Goal: Information Seeking & Learning: Learn about a topic

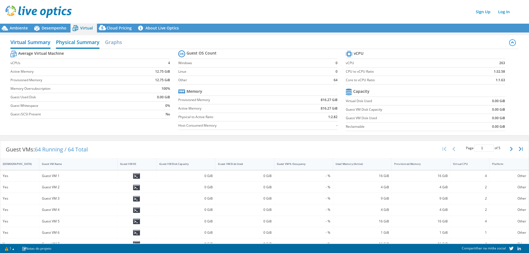
click at [70, 44] on h2 "Physical Summary" at bounding box center [78, 43] width 44 height 12
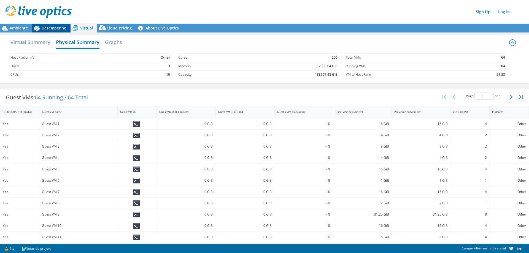
click at [60, 30] on span "Desempenho" at bounding box center [54, 27] width 25 height 5
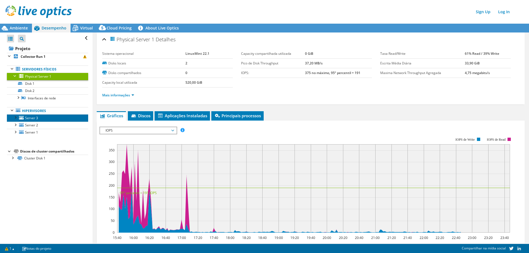
click at [47, 120] on link "Server 3" at bounding box center [47, 117] width 81 height 7
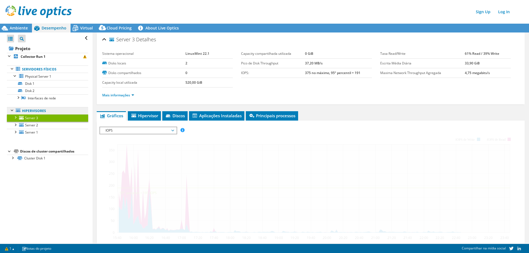
click at [48, 112] on link "Hipervisores" at bounding box center [47, 110] width 81 height 7
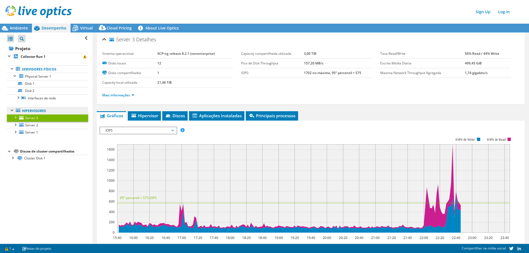
click at [39, 111] on link "Hipervisores" at bounding box center [47, 110] width 81 height 7
click at [155, 60] on td "Disks locais" at bounding box center [129, 64] width 55 height 10
click at [128, 94] on link "Mais informações" at bounding box center [118, 95] width 32 height 5
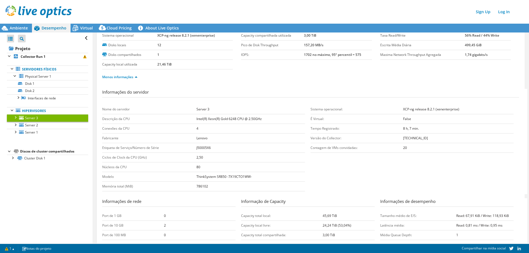
scroll to position [28, 0]
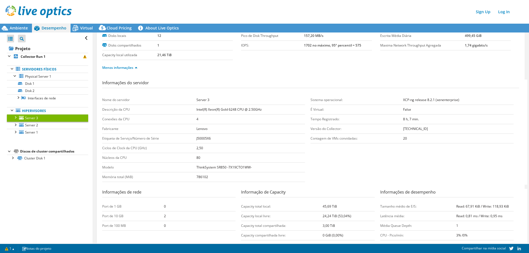
click at [28, 118] on span "Server 3" at bounding box center [31, 118] width 13 height 5
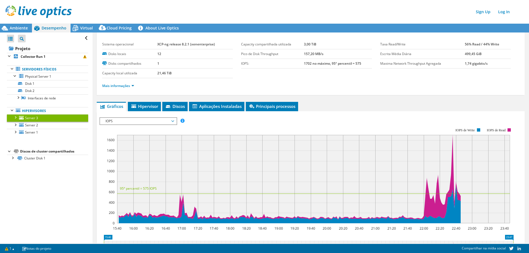
scroll to position [0, 0]
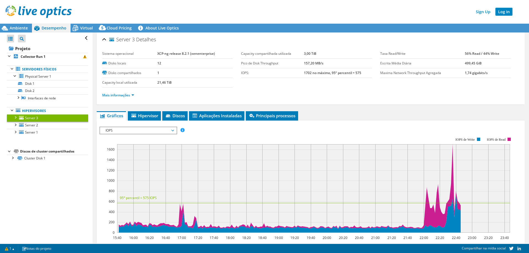
click at [505, 12] on link "Log In" at bounding box center [504, 12] width 17 height 8
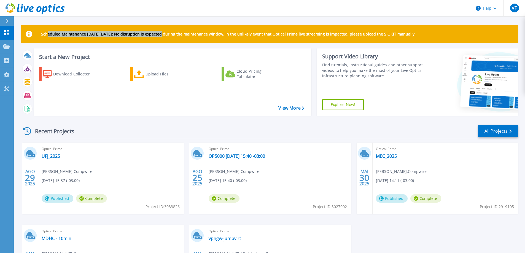
drag, startPoint x: 47, startPoint y: 33, endPoint x: 164, endPoint y: 41, distance: 117.2
click at [164, 41] on div "Scheduled Maintenance on Monday 22nd September: No disruption is expected durin…" at bounding box center [269, 34] width 497 height 18
click at [173, 41] on div "Scheduled Maintenance on Monday 22nd September: No disruption is expected durin…" at bounding box center [269, 34] width 497 height 18
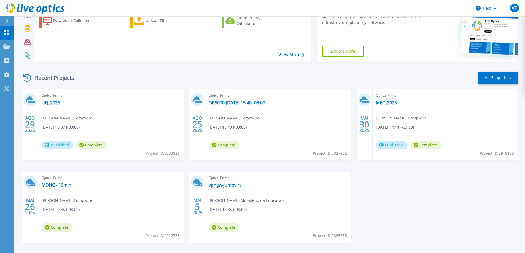
scroll to position [55, 0]
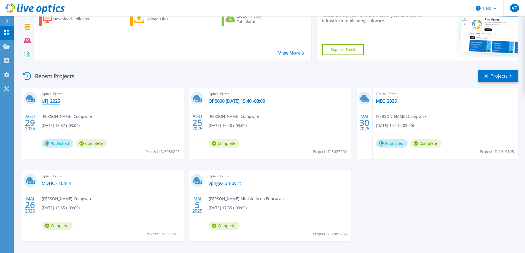
click at [56, 101] on link "UFJ_2025" at bounding box center [51, 101] width 18 height 6
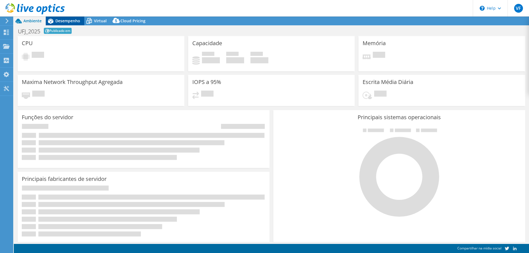
click at [65, 20] on span "Desempenho" at bounding box center [67, 20] width 25 height 5
select select "USD"
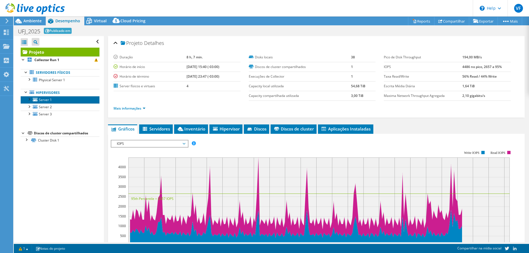
click at [60, 101] on link "Server 1" at bounding box center [60, 99] width 79 height 7
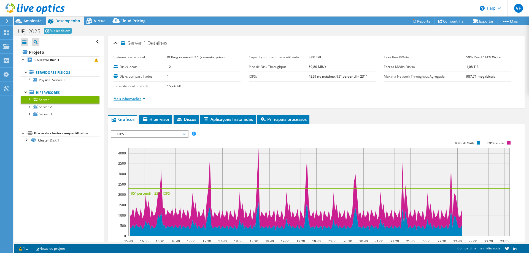
click at [137, 99] on link "Mais informações" at bounding box center [130, 99] width 32 height 5
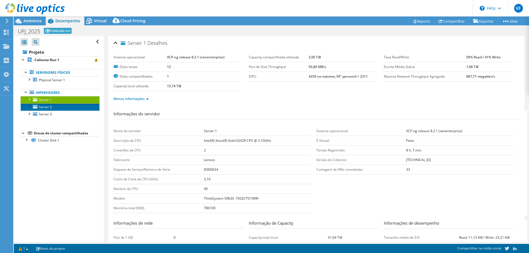
click at [51, 109] on span "Server 2" at bounding box center [45, 107] width 13 height 5
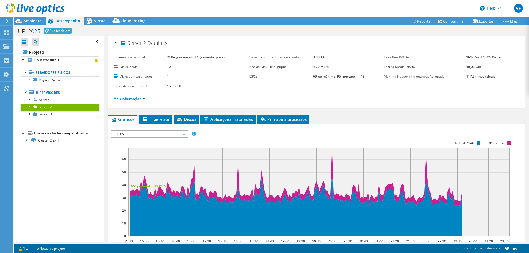
click at [137, 98] on link "Mais informações" at bounding box center [130, 99] width 32 height 5
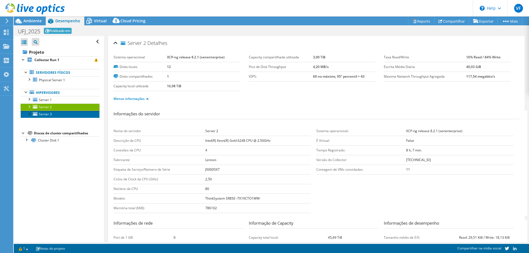
click at [63, 117] on link "Server 3" at bounding box center [60, 114] width 79 height 7
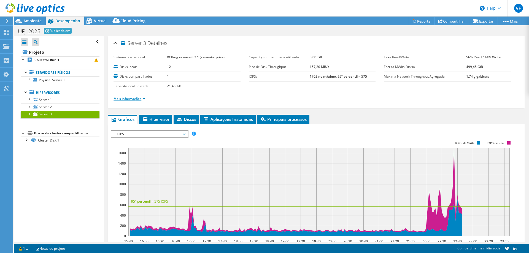
click at [124, 97] on link "Mais informações" at bounding box center [130, 99] width 32 height 5
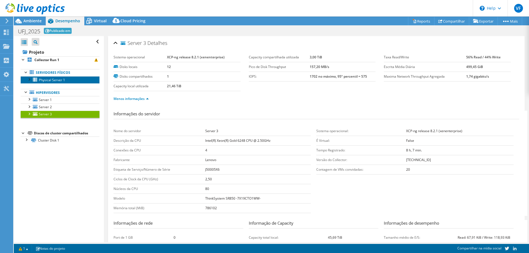
click at [62, 80] on span "Physical Server 1" at bounding box center [52, 80] width 26 height 5
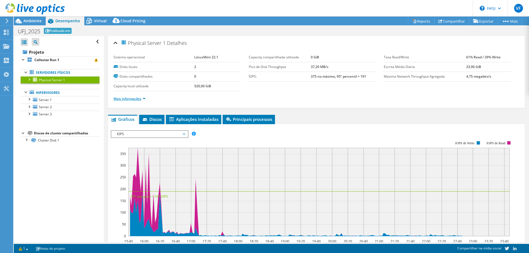
click at [141, 100] on link "Mais informações" at bounding box center [130, 99] width 32 height 5
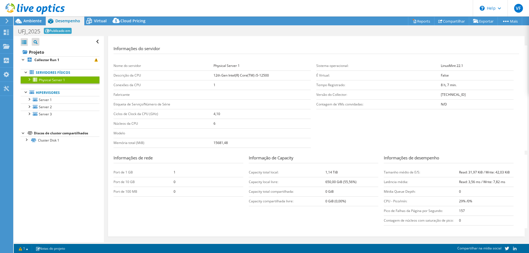
scroll to position [83, 0]
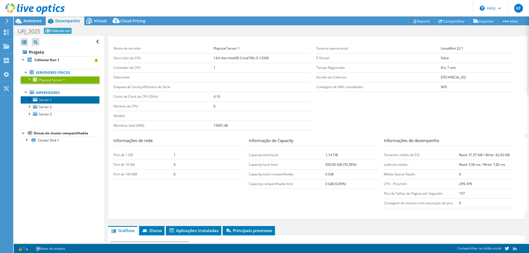
click at [47, 100] on span "Server 1" at bounding box center [45, 100] width 13 height 5
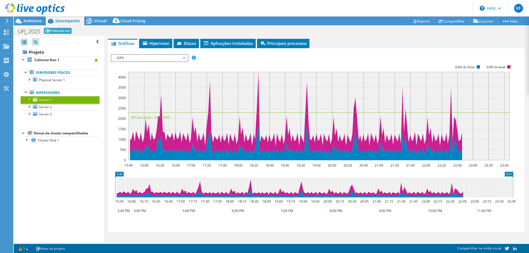
scroll to position [0, 0]
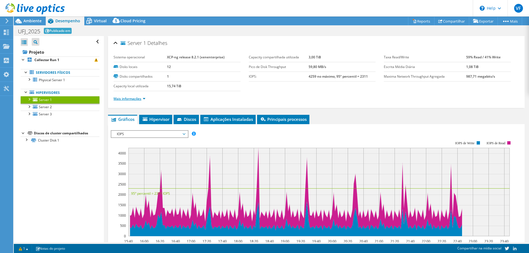
click at [134, 100] on link "Mais informações" at bounding box center [130, 99] width 32 height 5
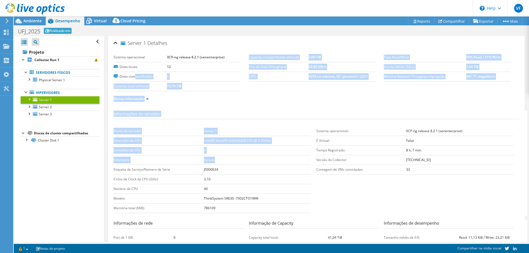
drag, startPoint x: 135, startPoint y: 78, endPoint x: 283, endPoint y: 157, distance: 168.2
click at [283, 157] on div "Sistema operacional XCP-ng release 8.2.1 (xenenterprise) Disks locais 12 Disks …" at bounding box center [317, 175] width 406 height 252
click at [284, 157] on td "Lenovo" at bounding box center [257, 160] width 107 height 10
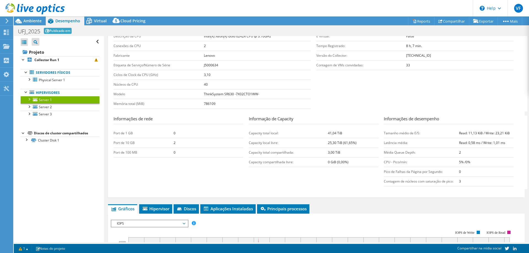
scroll to position [110, 0]
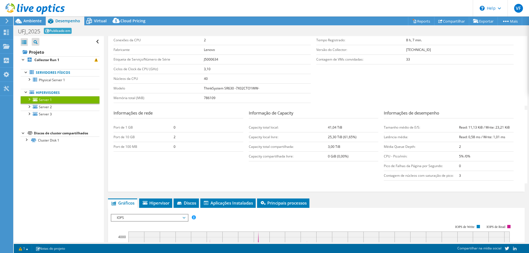
click at [407, 78] on section "Informações do servidor Nome do servidor Server 1 Descrição da CPU Intel(R) Xeo…" at bounding box center [318, 53] width 409 height 105
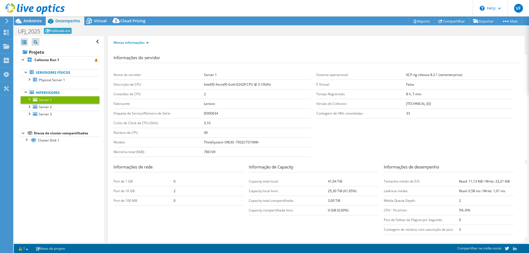
scroll to position [55, 0]
click at [36, 23] on span "Ambiente" at bounding box center [32, 20] width 18 height 5
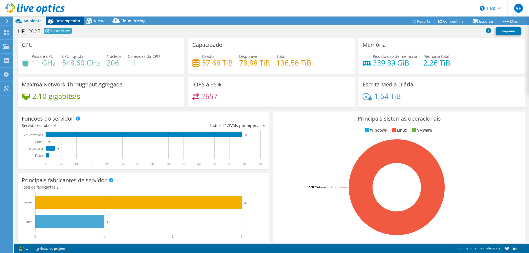
click at [56, 22] on span "Desempenho" at bounding box center [67, 20] width 25 height 5
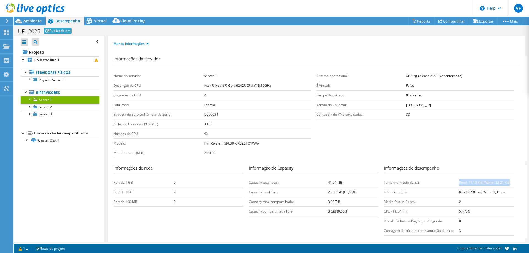
drag, startPoint x: 464, startPoint y: 184, endPoint x: 507, endPoint y: 183, distance: 42.8
click at [507, 183] on td "Read: 11,13 KiB / Write: 23,21 KiB" at bounding box center [486, 183] width 55 height 10
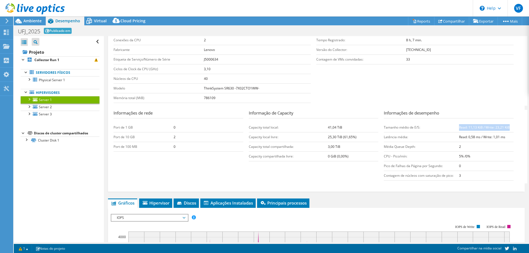
scroll to position [138, 0]
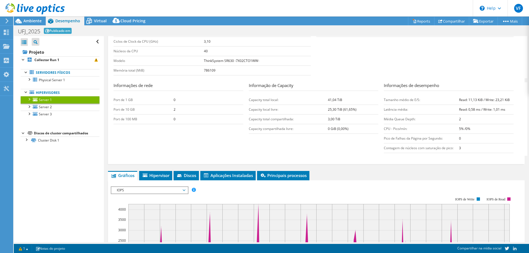
click at [349, 118] on td "3,00 TiB" at bounding box center [353, 119] width 50 height 10
click at [169, 189] on span "IOPS" at bounding box center [149, 190] width 71 height 7
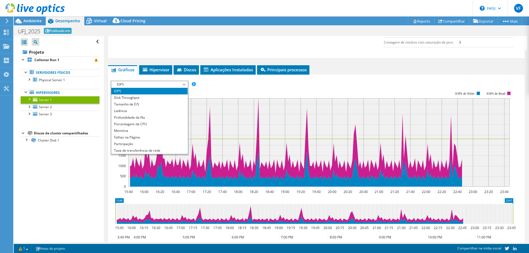
scroll to position [248, 0]
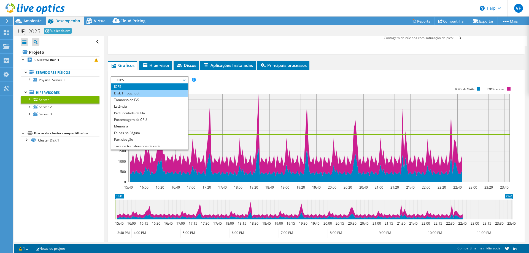
click at [152, 95] on li "Disk Throughput" at bounding box center [149, 93] width 76 height 7
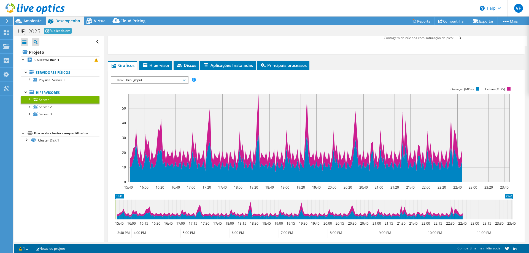
click at [176, 80] on span "Disk Throughput" at bounding box center [149, 80] width 71 height 7
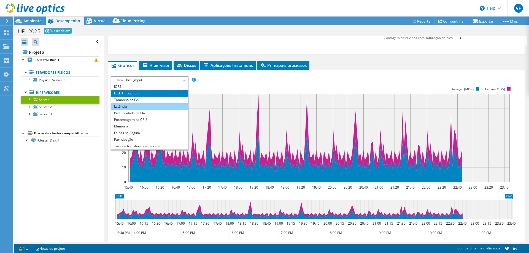
click at [161, 104] on li "Latência" at bounding box center [149, 106] width 76 height 7
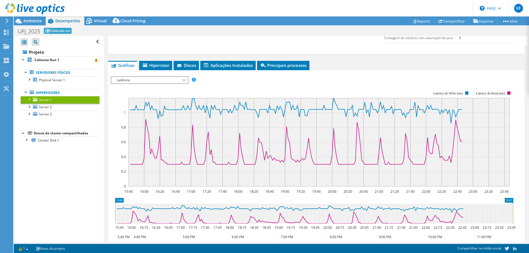
click at [186, 80] on icon at bounding box center [184, 80] width 3 height 2
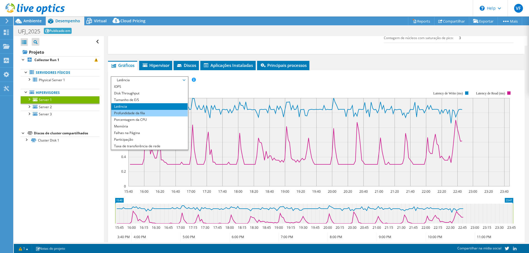
scroll to position [20, 0]
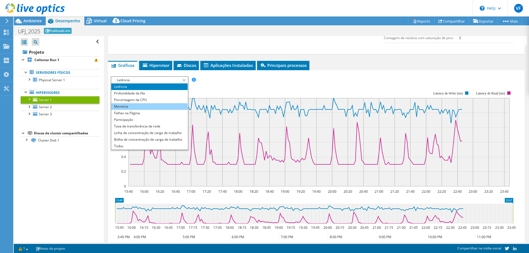
click at [154, 107] on li "Memória" at bounding box center [149, 106] width 76 height 7
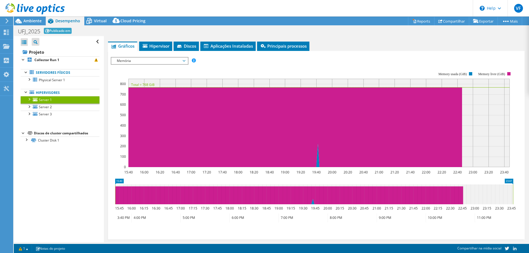
scroll to position [274, 0]
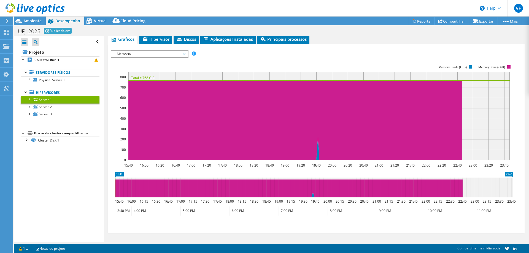
click at [173, 55] on span "Memória" at bounding box center [149, 54] width 71 height 7
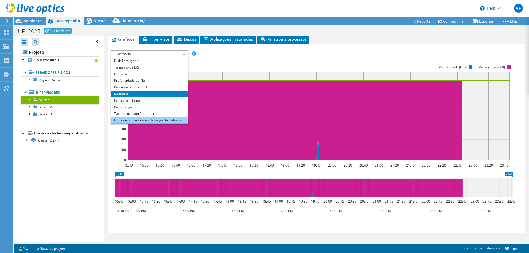
scroll to position [0, 0]
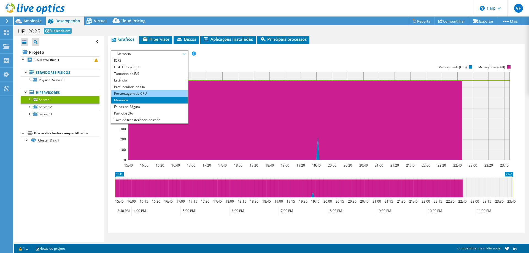
click at [158, 93] on li "Porcentagem da CPU" at bounding box center [149, 93] width 76 height 7
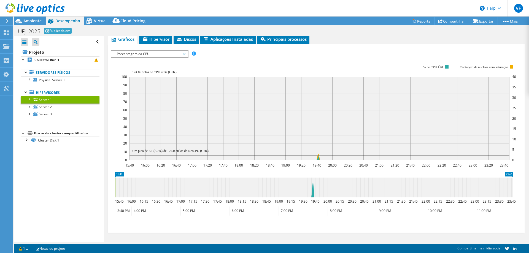
click at [228, 63] on div at bounding box center [316, 141] width 411 height 183
click at [317, 165] on text "19:40" at bounding box center [317, 165] width 9 height 5
click at [46, 107] on span "Server 2" at bounding box center [45, 107] width 13 height 5
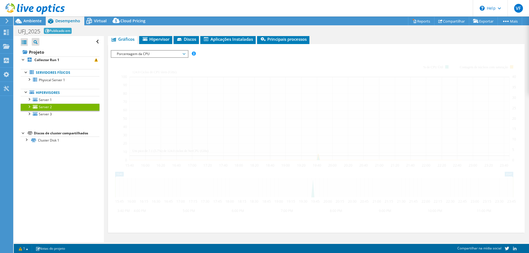
scroll to position [80, 0]
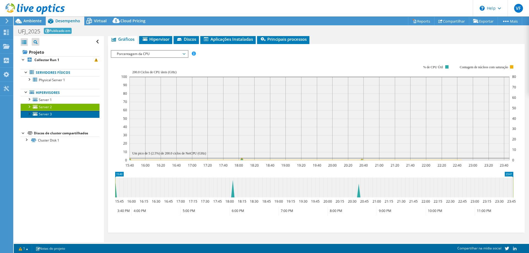
click at [76, 112] on link "Server 3" at bounding box center [60, 114] width 79 height 7
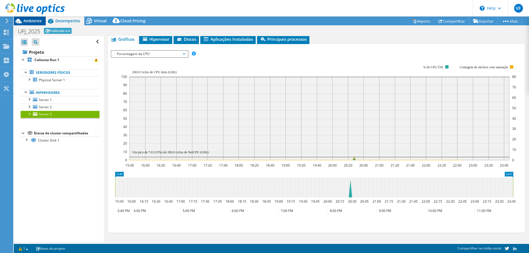
click at [33, 23] on span "Ambiente" at bounding box center [32, 20] width 18 height 5
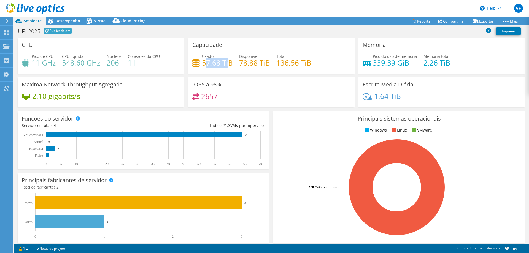
drag, startPoint x: 204, startPoint y: 64, endPoint x: 228, endPoint y: 64, distance: 24.3
click at [228, 64] on h4 "57,68 TiB" at bounding box center [217, 63] width 31 height 6
drag, startPoint x: 378, startPoint y: 62, endPoint x: 408, endPoint y: 60, distance: 29.6
click at [408, 60] on h4 "339,39 GiB" at bounding box center [395, 63] width 44 height 6
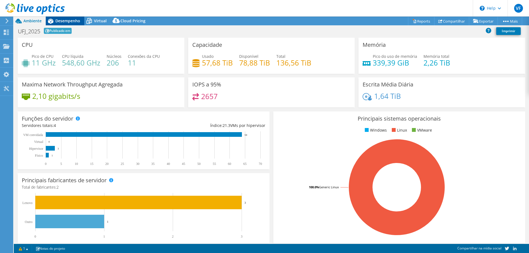
click at [70, 23] on span "Desempenho" at bounding box center [67, 20] width 25 height 5
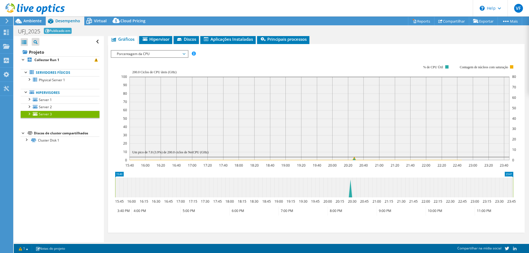
click at [163, 53] on span "Porcentagem da CPU" at bounding box center [149, 54] width 71 height 7
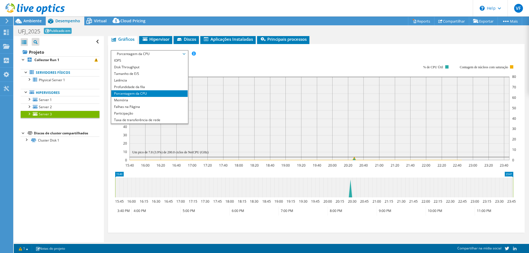
click at [148, 96] on li "Porcentagem da CPU" at bounding box center [149, 93] width 76 height 7
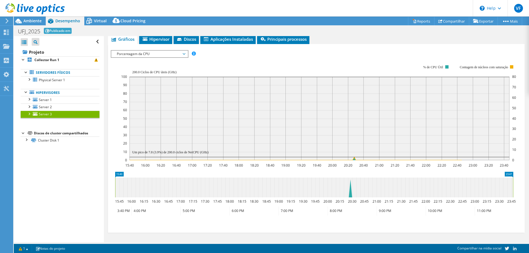
click at [156, 54] on span "Porcentagem da CPU" at bounding box center [149, 54] width 71 height 7
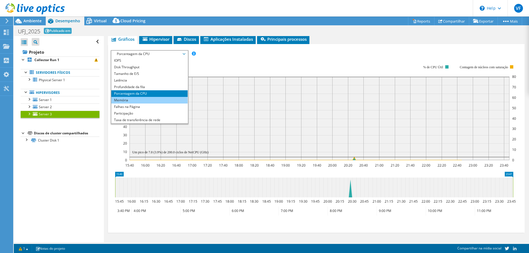
click at [141, 98] on li "Memória" at bounding box center [149, 100] width 76 height 7
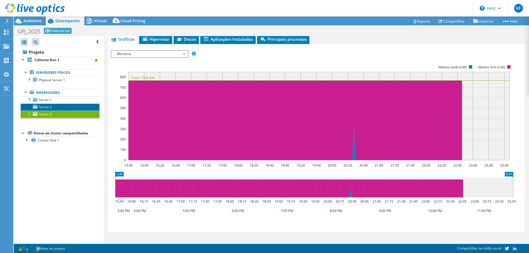
click at [46, 108] on span "Server 2" at bounding box center [45, 107] width 13 height 5
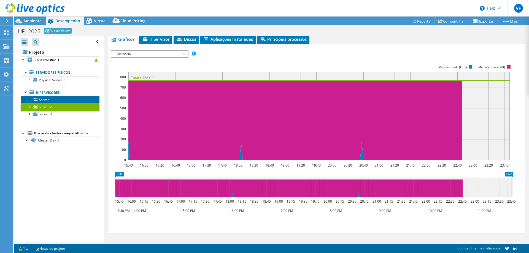
click at [52, 98] on link "Server 1" at bounding box center [60, 99] width 79 height 7
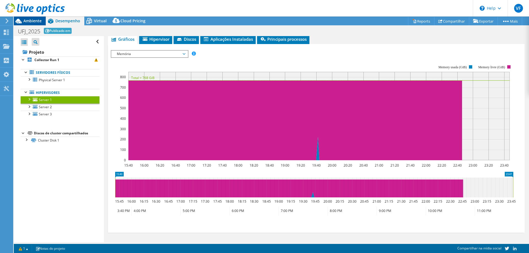
click at [34, 24] on div "Ambiente" at bounding box center [30, 21] width 32 height 9
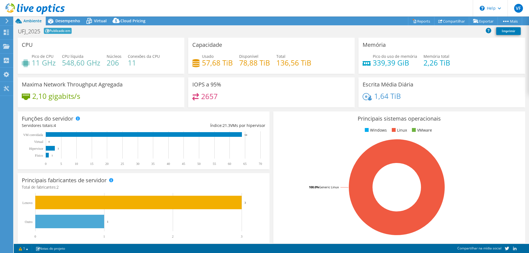
click at [407, 91] on div "Escrita Média Diária 1,64 TiB" at bounding box center [442, 92] width 167 height 30
click at [69, 20] on span "Desempenho" at bounding box center [67, 20] width 25 height 5
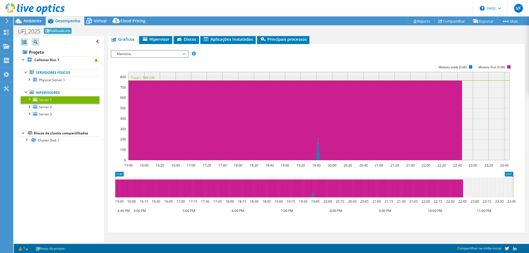
scroll to position [0, 0]
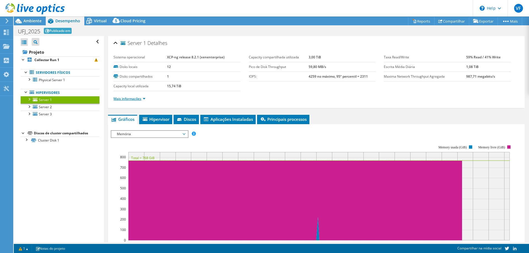
click at [140, 101] on link "Mais informações" at bounding box center [130, 99] width 32 height 5
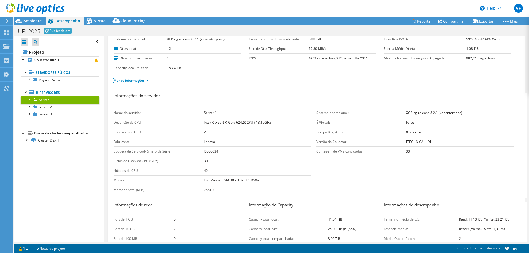
scroll to position [28, 0]
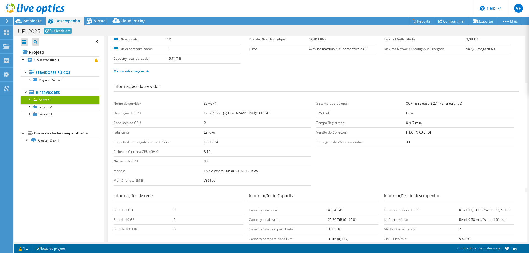
click at [378, 166] on section "Informações do servidor Nome do servidor Server 1 Descrição da CPU Intel(R) Xeo…" at bounding box center [318, 135] width 409 height 105
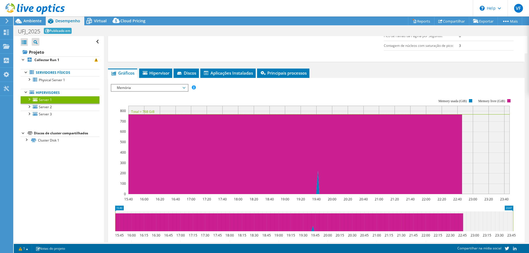
scroll to position [248, 0]
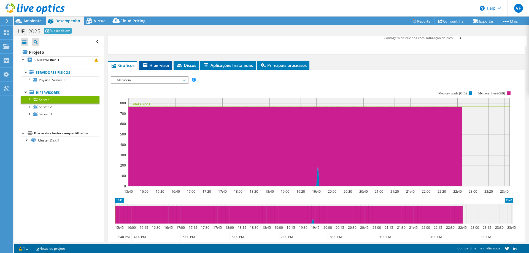
click at [166, 67] on span "Hipervisor" at bounding box center [156, 66] width 28 height 6
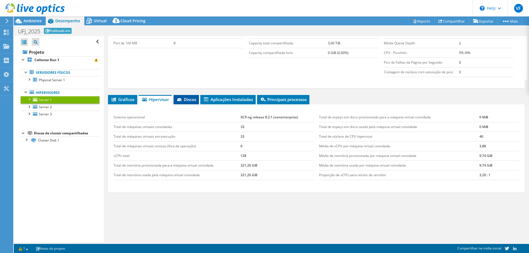
click at [194, 101] on span "Discos" at bounding box center [186, 100] width 20 height 6
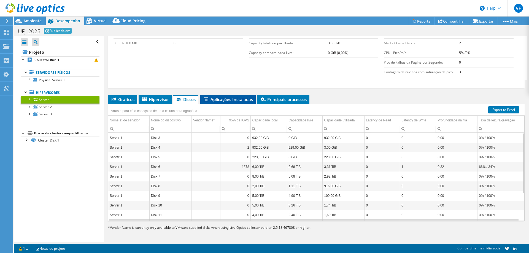
click at [229, 101] on span "Aplicações Instaladas" at bounding box center [228, 100] width 50 height 6
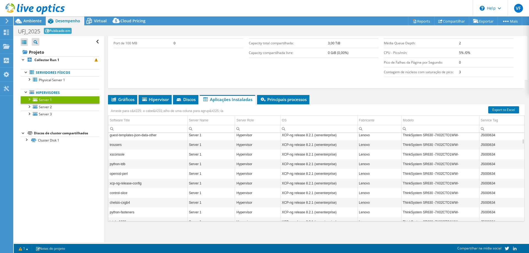
scroll to position [199, 0]
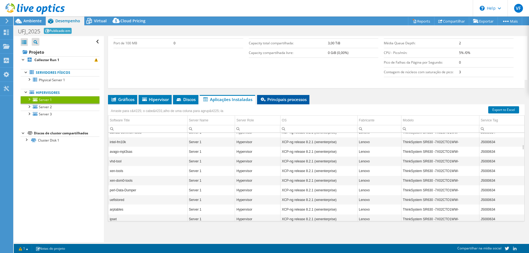
click at [296, 101] on span "Principais processos" at bounding box center [283, 100] width 47 height 6
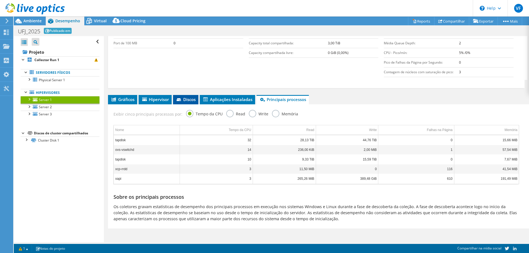
click at [184, 99] on span "Discos" at bounding box center [186, 100] width 20 height 6
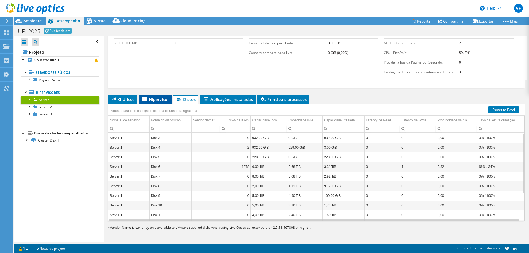
click at [160, 103] on li "Hipervisor" at bounding box center [155, 99] width 33 height 9
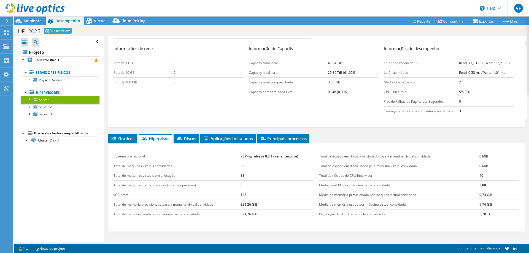
scroll to position [186, 0]
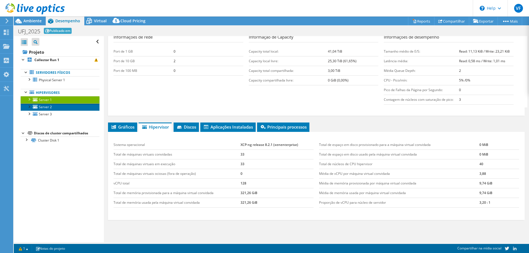
click at [40, 108] on span "Server 2" at bounding box center [45, 107] width 13 height 5
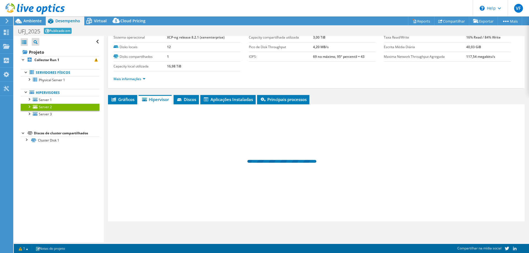
scroll to position [20, 0]
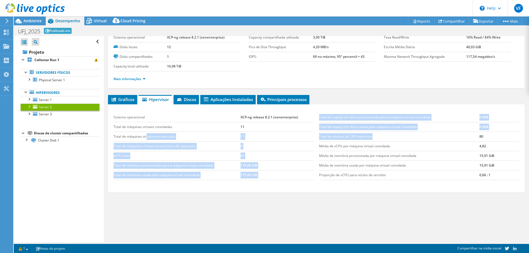
drag, startPoint x: 147, startPoint y: 140, endPoint x: 418, endPoint y: 138, distance: 271.7
click at [418, 138] on div "Sistema operacional XCP-ng release 8.2.1 (xenenterprise) Total de máquinas virt…" at bounding box center [316, 146] width 411 height 79
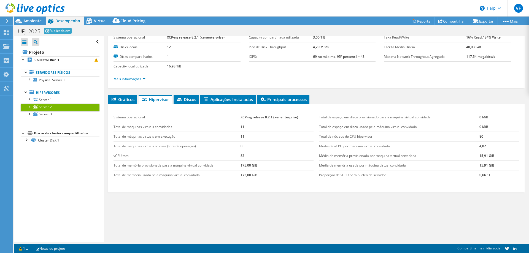
click at [399, 158] on td "Média de memória provisionada por máquina virtual convidada" at bounding box center [399, 156] width 161 height 10
click at [125, 102] on li "Gráficos" at bounding box center [122, 99] width 29 height 9
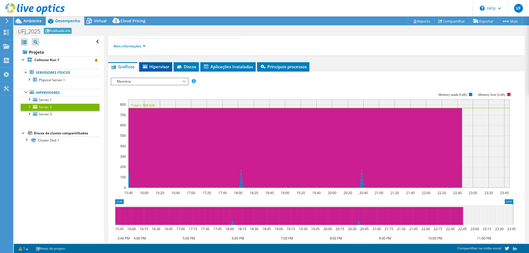
click at [155, 64] on span "Hipervisor" at bounding box center [156, 67] width 28 height 6
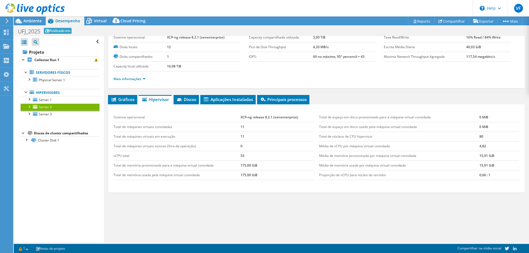
click at [49, 119] on ul "Servidores físicos Physical Server 1 Disk 1 Disk 2" at bounding box center [60, 94] width 79 height 60
click at [49, 116] on span "Server 3" at bounding box center [45, 114] width 13 height 5
